Goal: Feedback & Contribution: Submit feedback/report problem

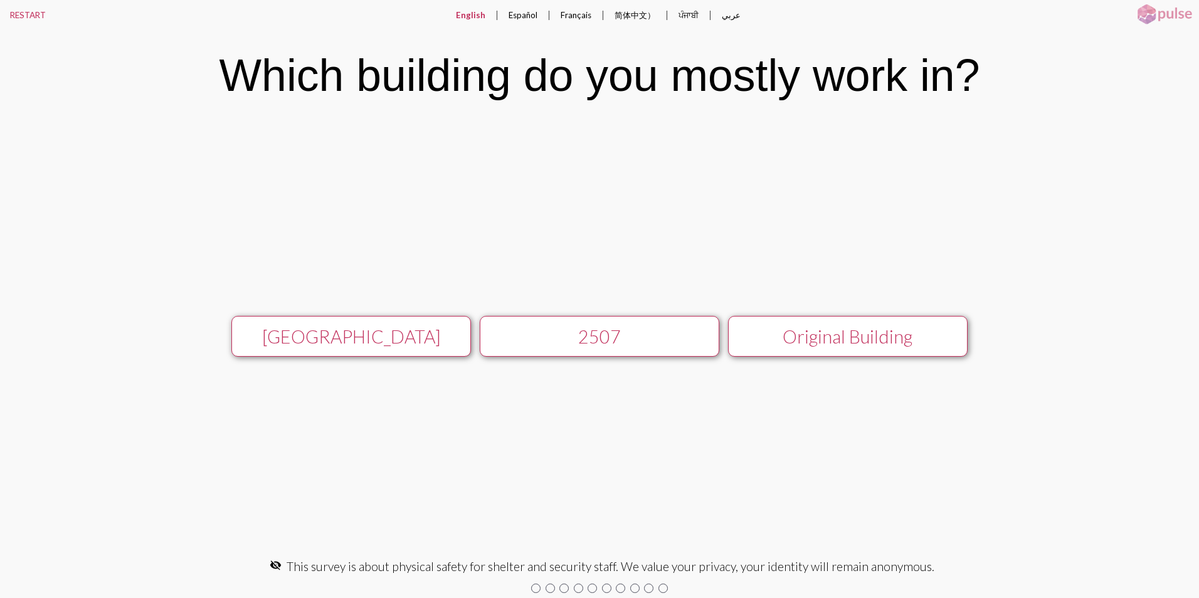
click at [362, 334] on div "[GEOGRAPHIC_DATA]" at bounding box center [351, 336] width 214 height 21
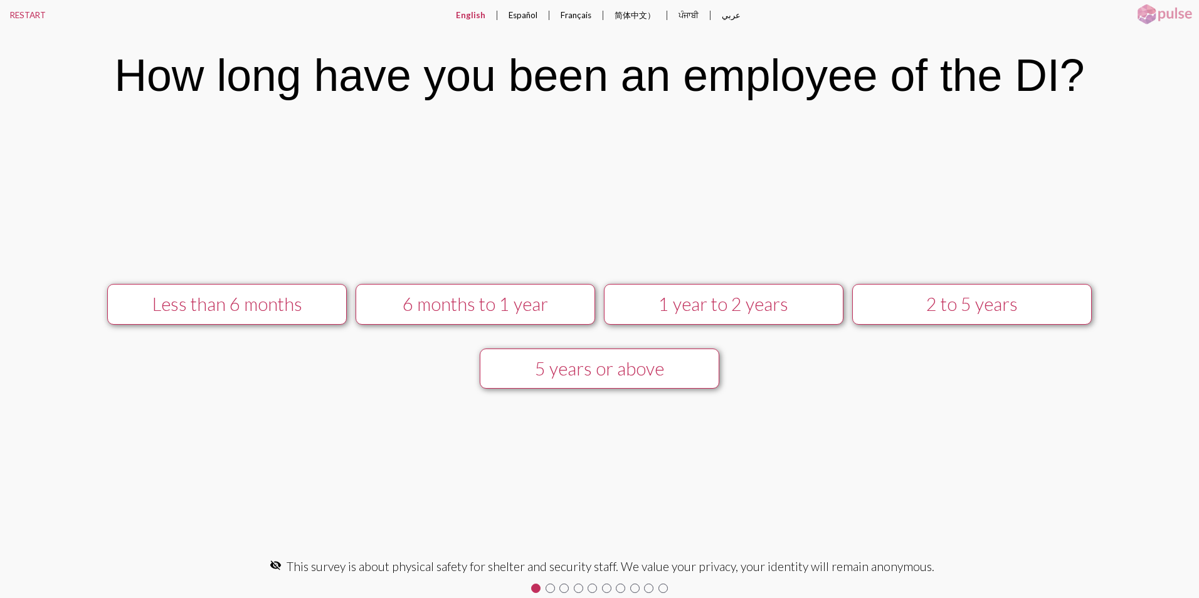
click at [884, 307] on div "2 to 5 years" at bounding box center [972, 303] width 214 height 21
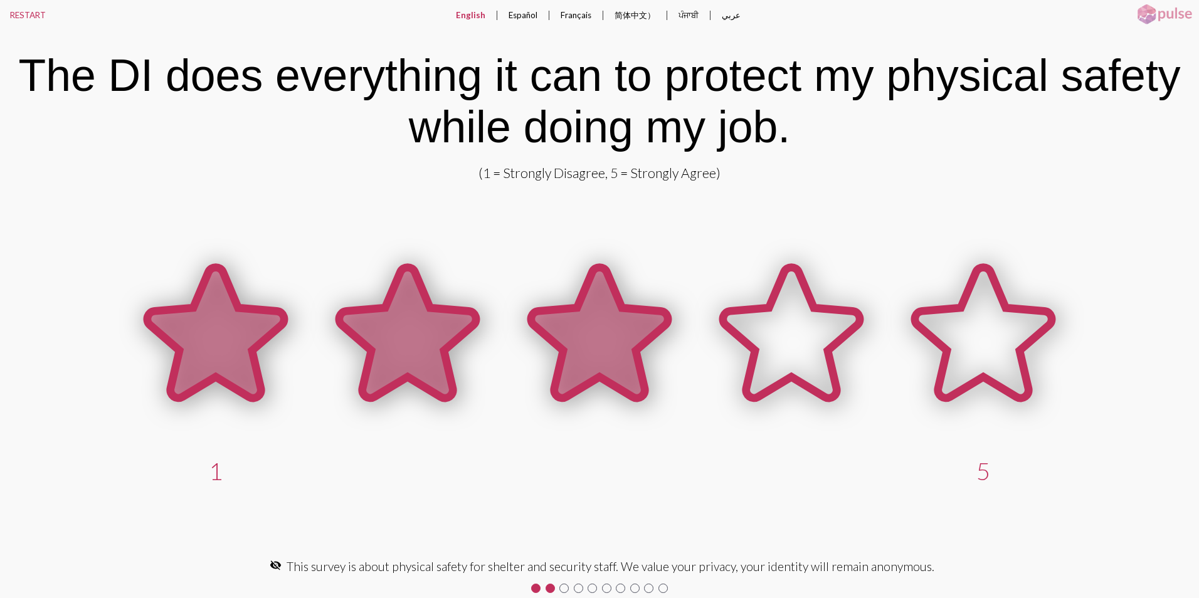
click at [581, 328] on icon at bounding box center [599, 333] width 137 height 130
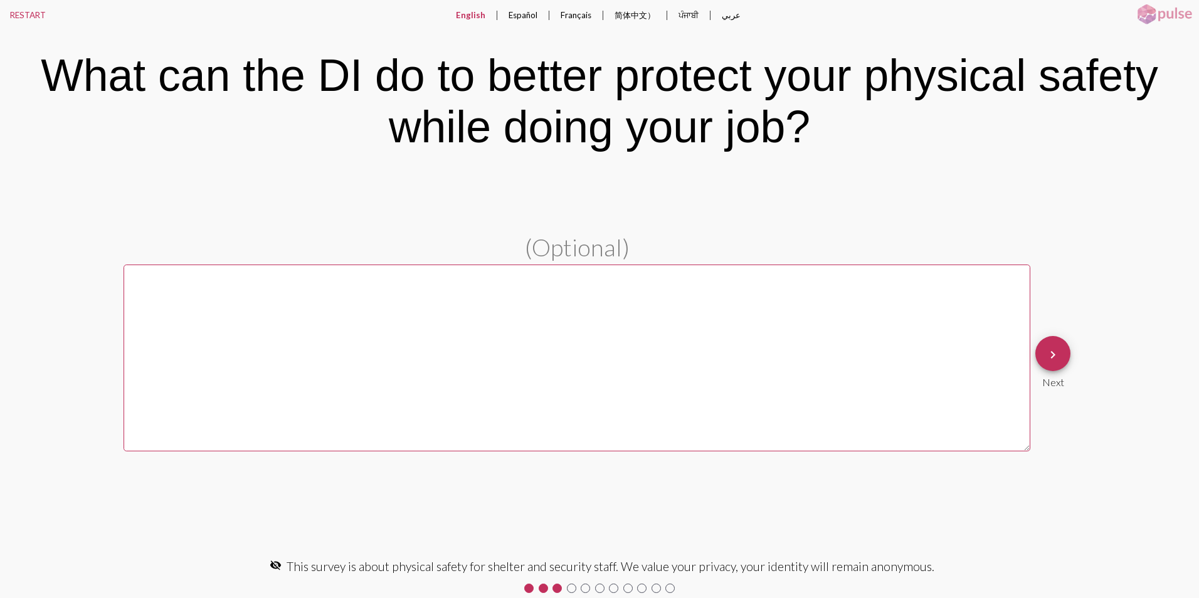
click at [1056, 360] on mat-icon "keyboard_arrow_right" at bounding box center [1052, 354] width 15 height 15
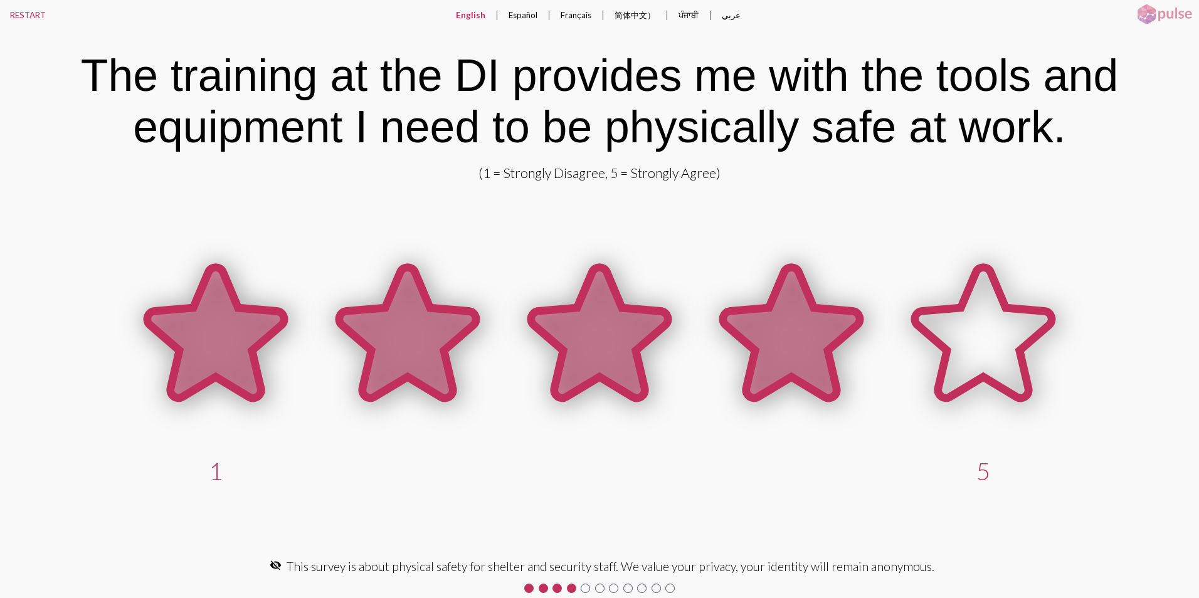
click at [754, 333] on icon at bounding box center [791, 333] width 137 height 130
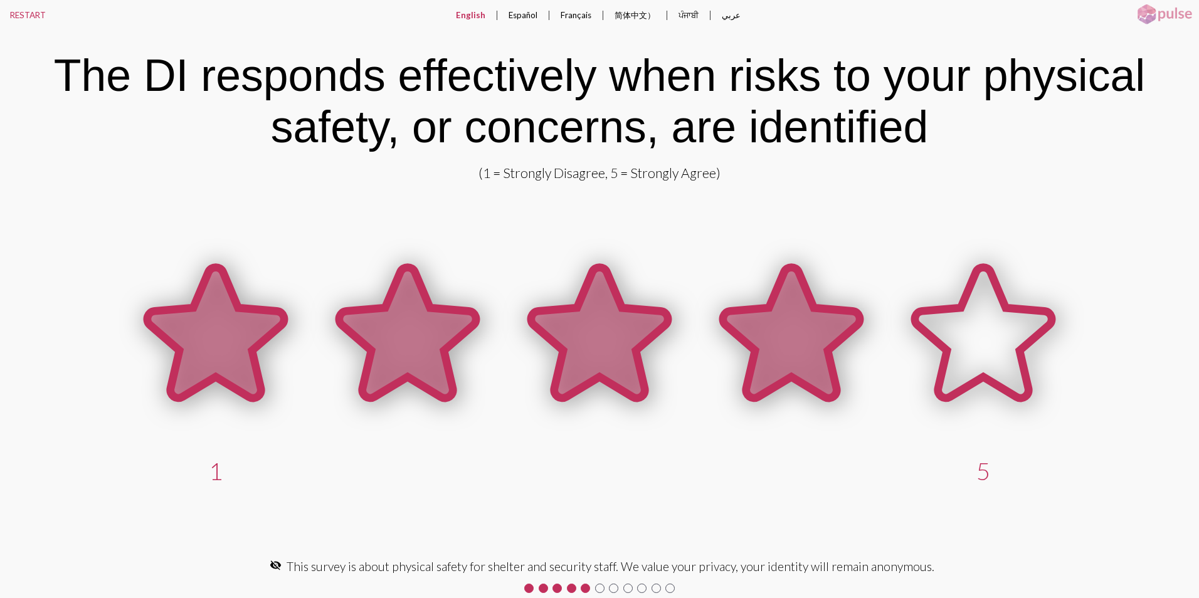
click at [787, 335] on icon at bounding box center [791, 333] width 137 height 130
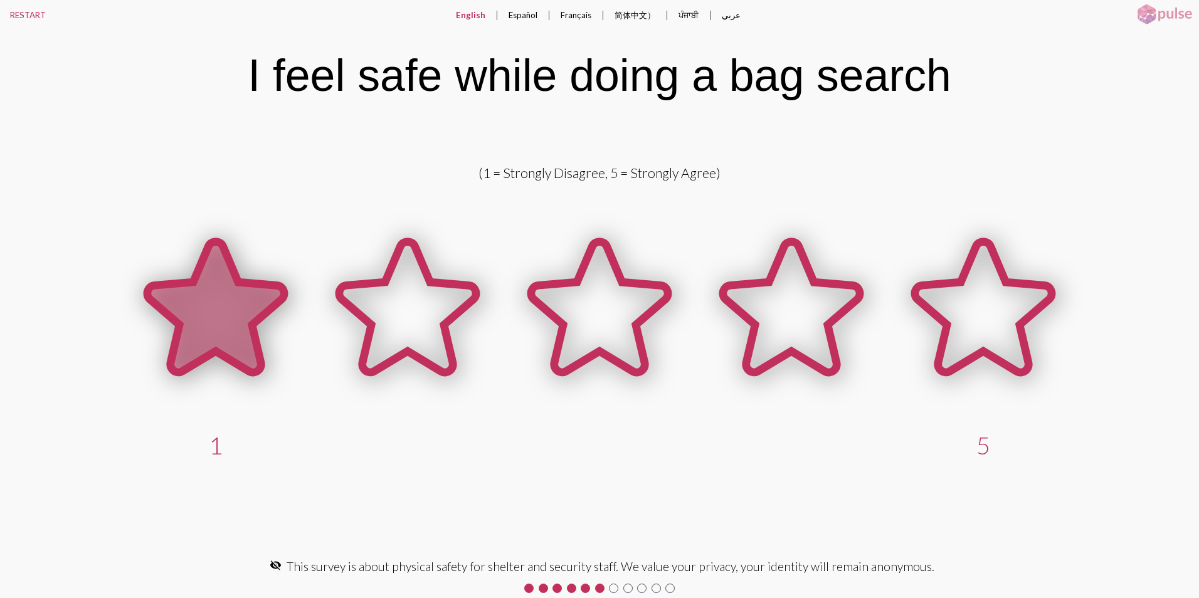
click at [248, 308] on icon at bounding box center [215, 307] width 137 height 130
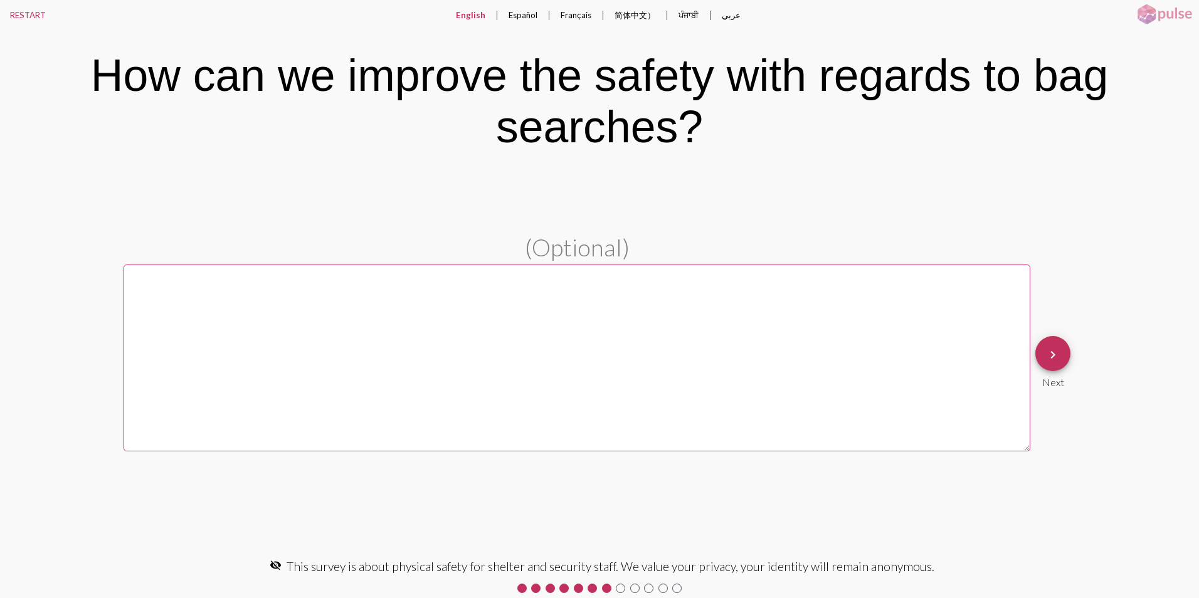
click at [1054, 354] on mat-icon "keyboard_arrow_right" at bounding box center [1052, 354] width 15 height 15
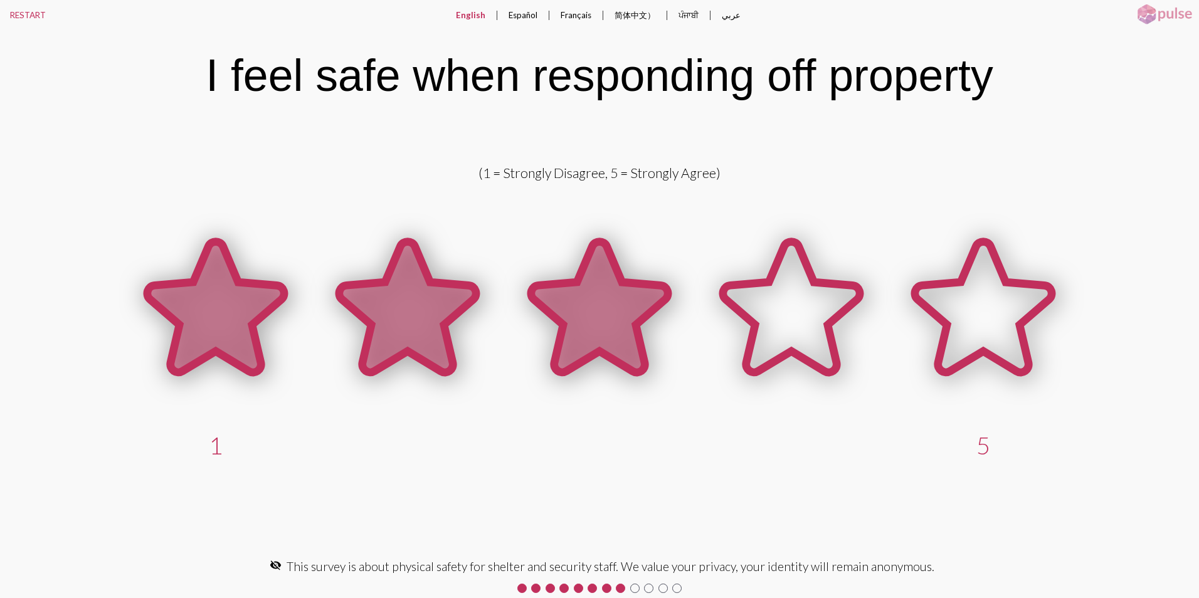
click at [579, 317] on icon at bounding box center [599, 307] width 137 height 130
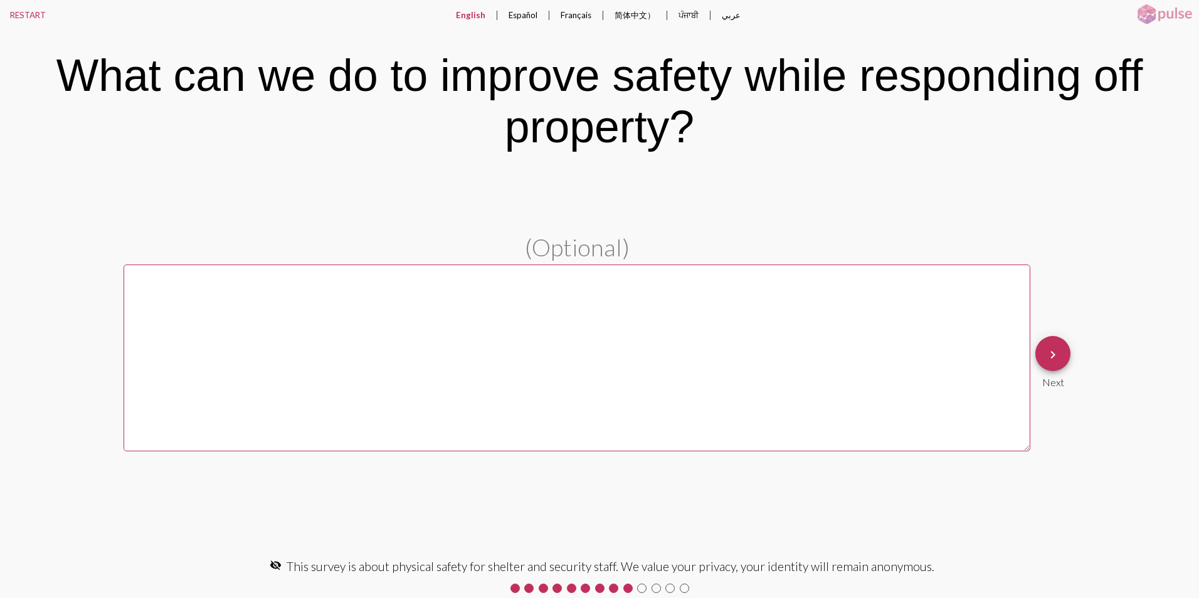
click at [1053, 357] on mat-icon "keyboard_arrow_right" at bounding box center [1052, 354] width 15 height 15
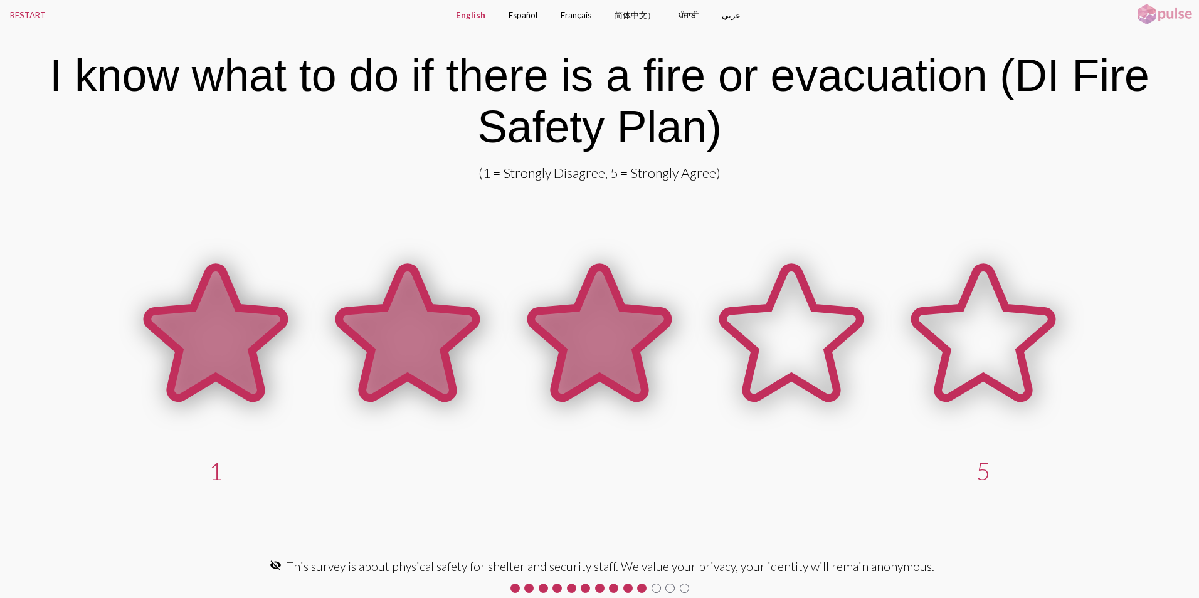
click at [595, 366] on icon at bounding box center [599, 333] width 137 height 130
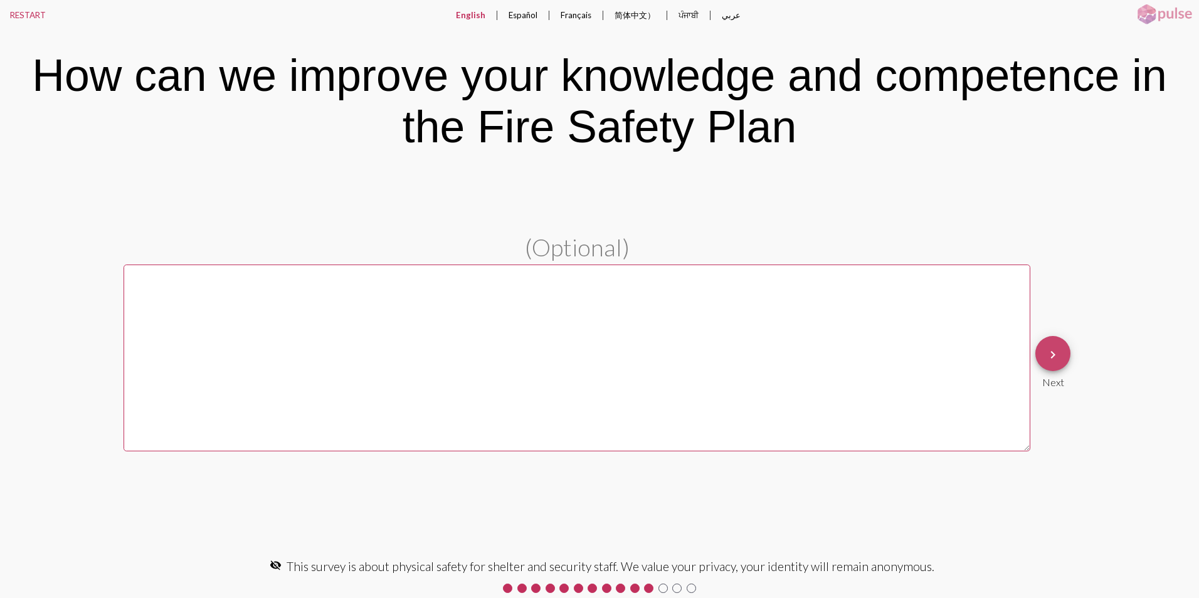
click at [1058, 352] on mat-icon "keyboard_arrow_right" at bounding box center [1052, 354] width 15 height 15
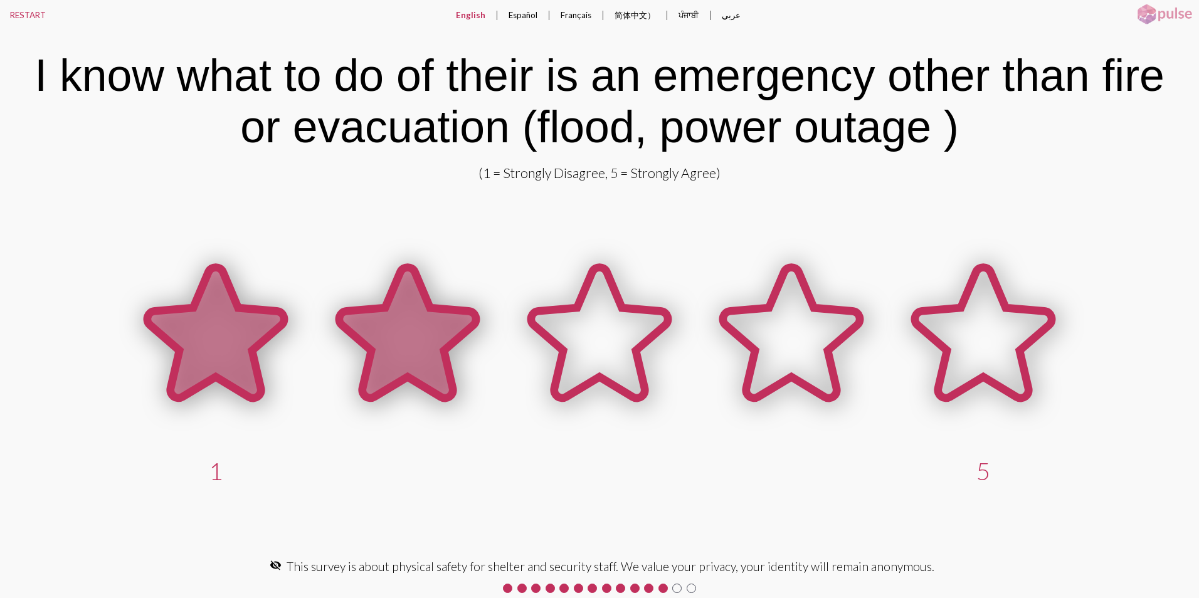
click at [435, 364] on icon at bounding box center [407, 333] width 137 height 130
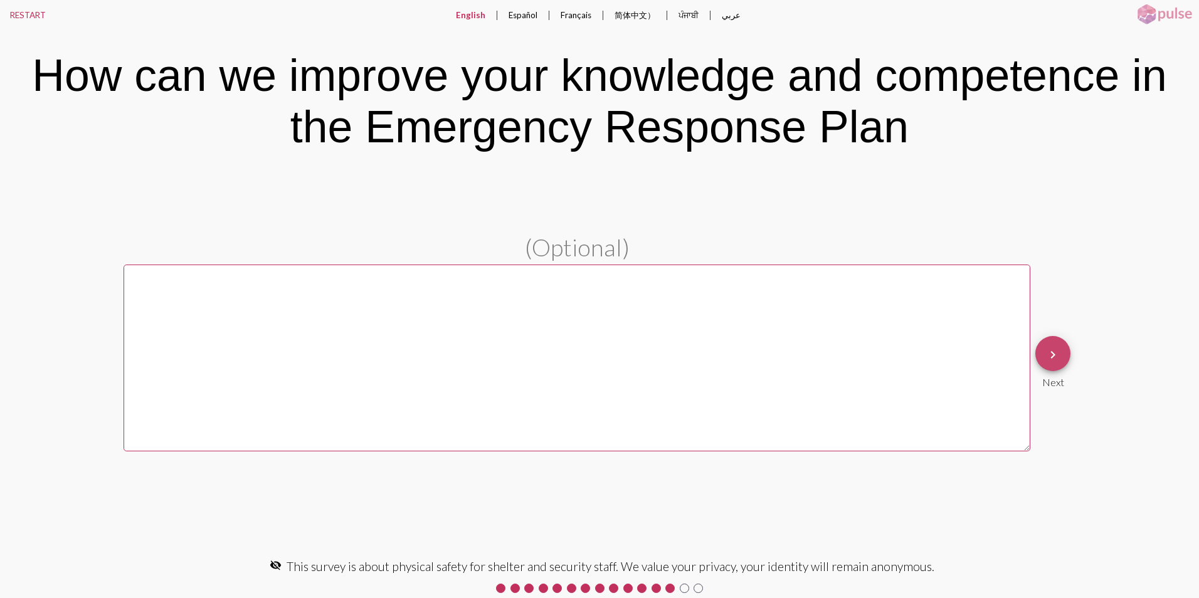
click at [1064, 361] on button "keyboard_arrow_right" at bounding box center [1052, 353] width 35 height 35
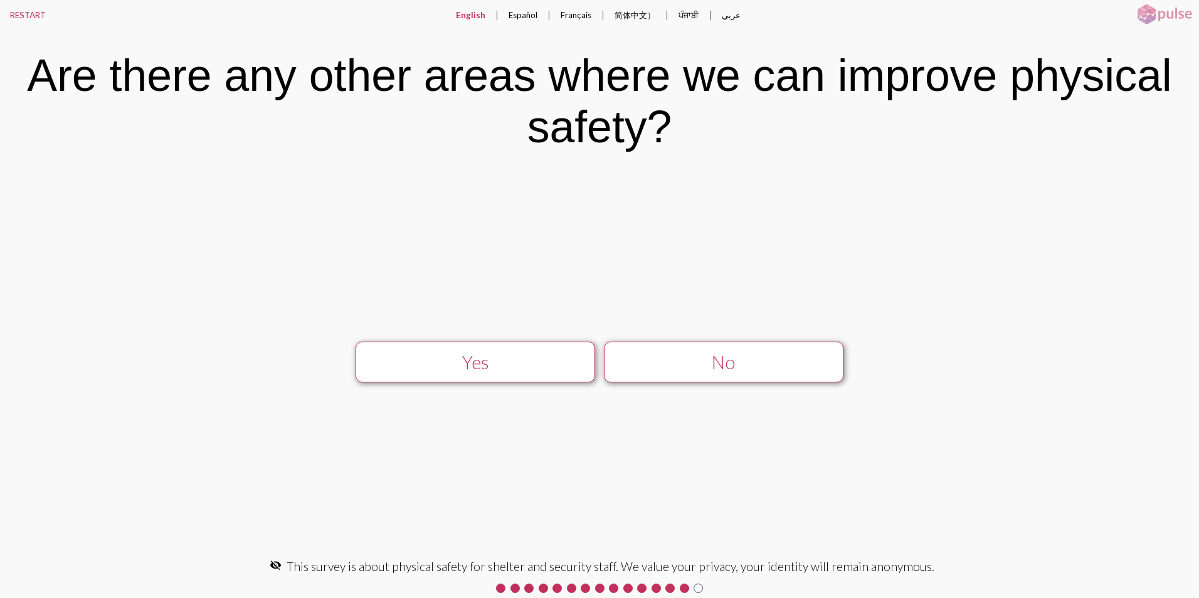
click at [471, 379] on button "Yes" at bounding box center [476, 362] width 240 height 41
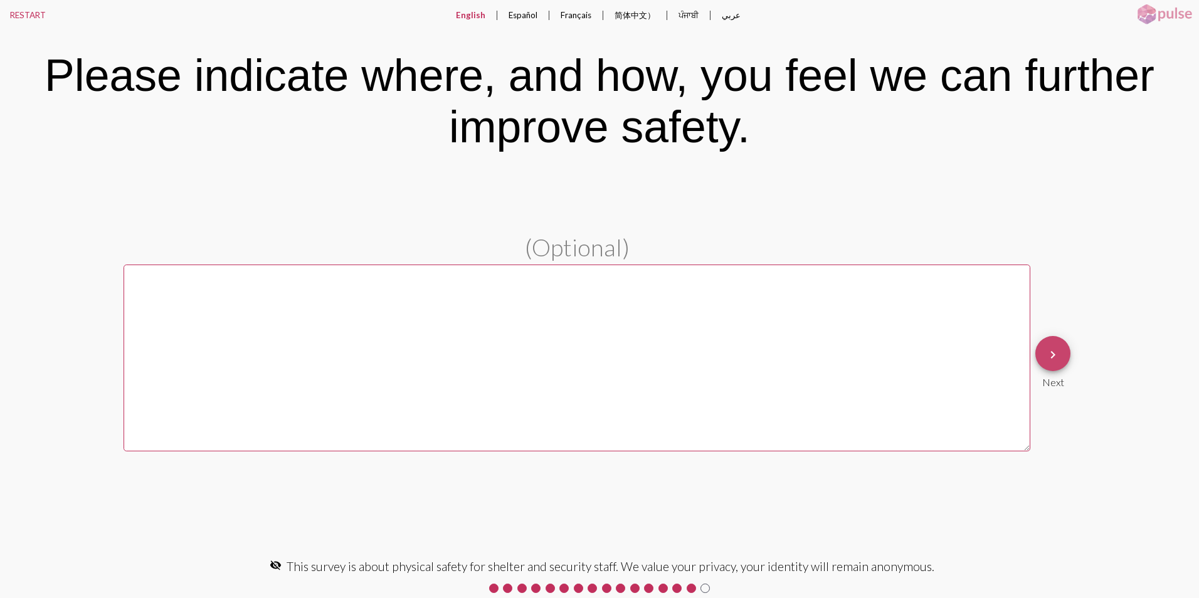
click at [1051, 361] on mat-icon "keyboard_arrow_right" at bounding box center [1052, 354] width 15 height 15
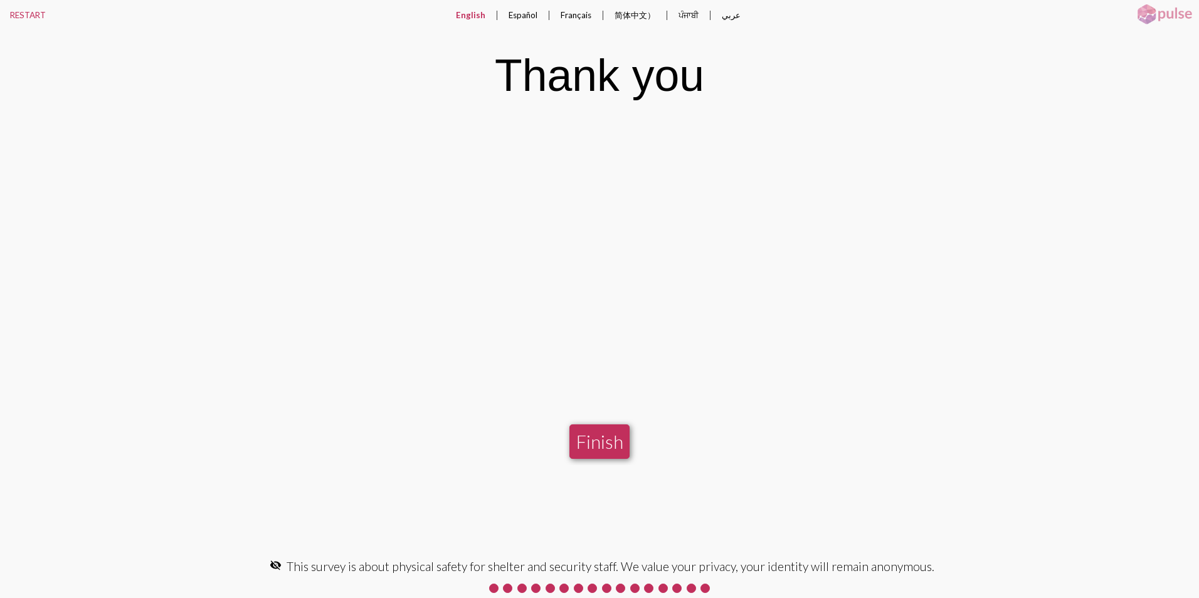
click at [594, 446] on button "Finish" at bounding box center [599, 442] width 60 height 34
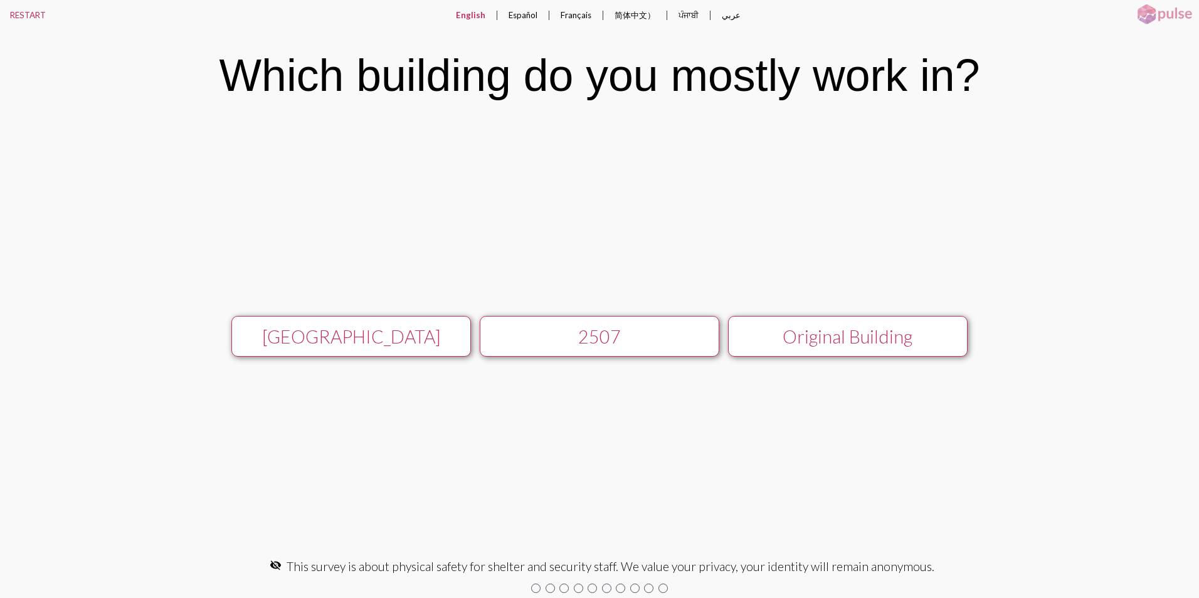
click at [416, 333] on div "[GEOGRAPHIC_DATA]" at bounding box center [351, 336] width 214 height 21
